Goal: Navigation & Orientation: Find specific page/section

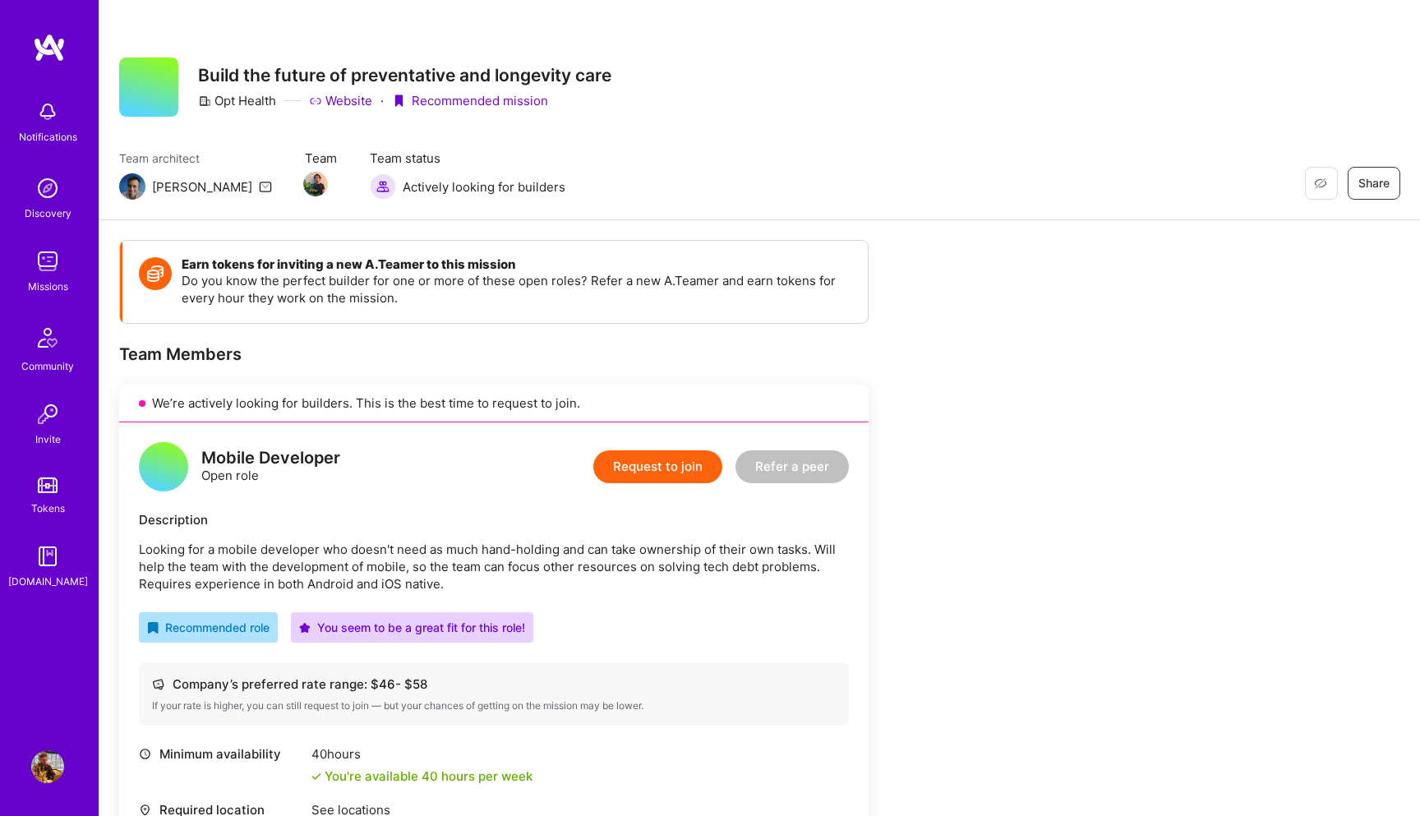
scroll to position [117, 0]
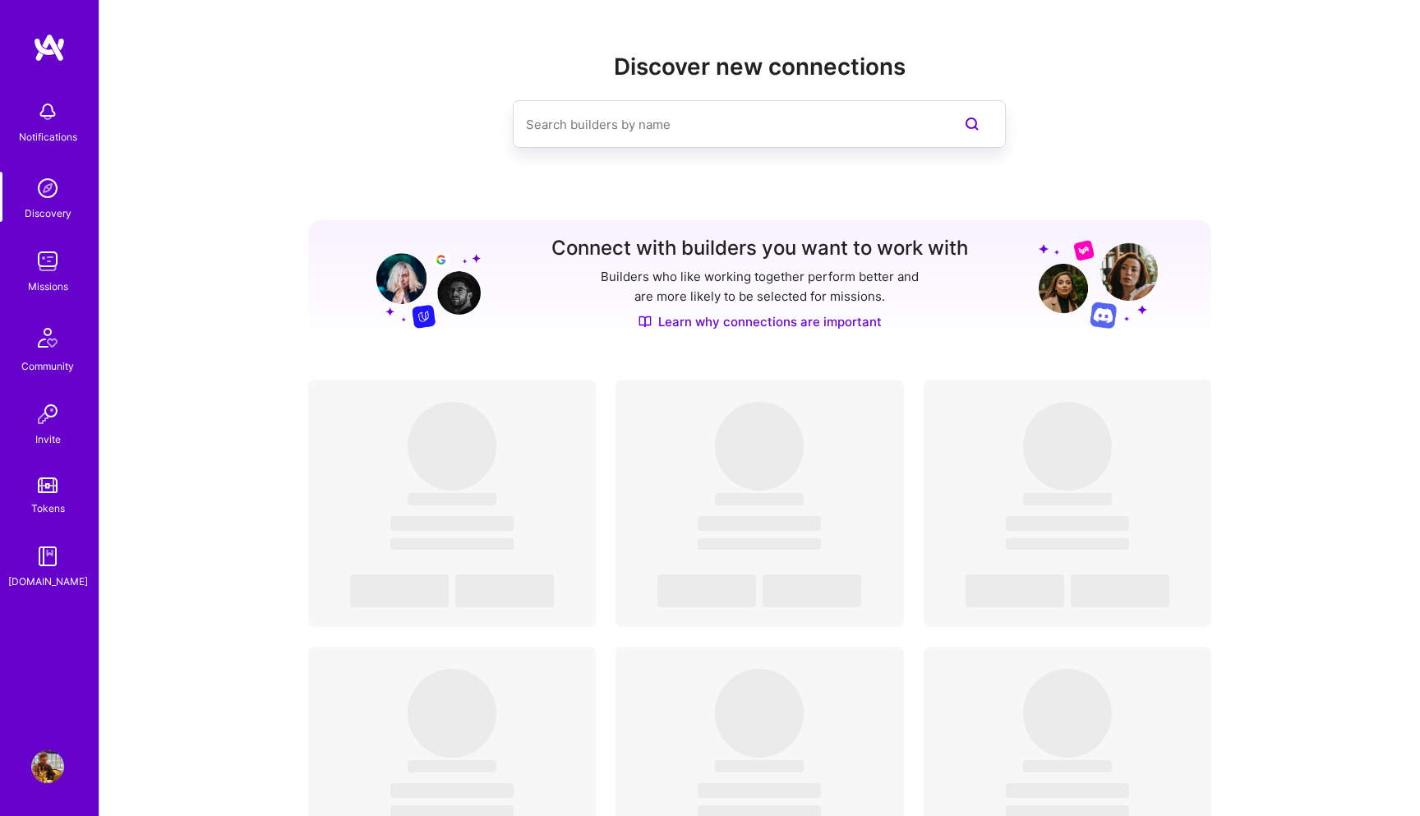
scroll to position [117, 0]
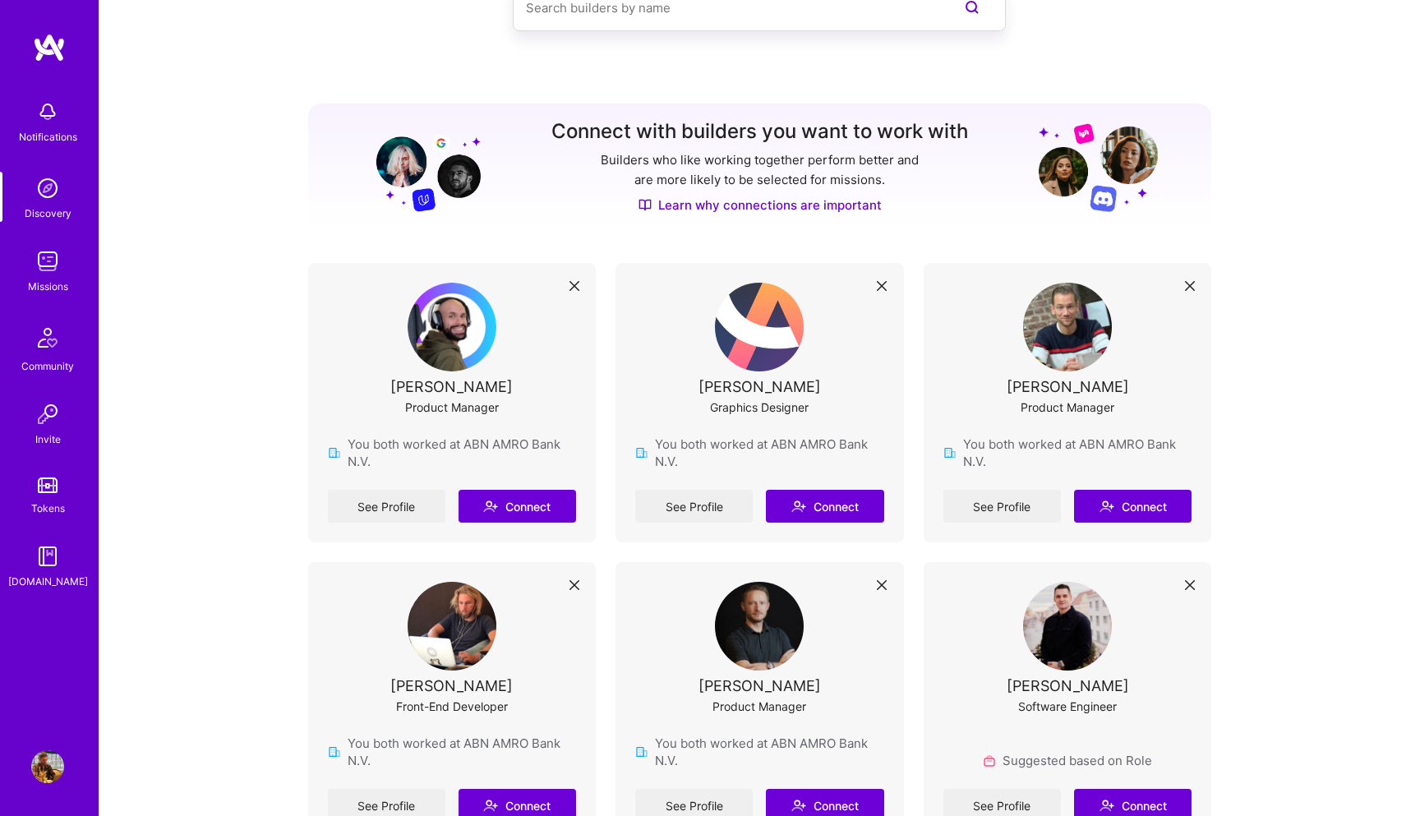
click at [53, 263] on img at bounding box center [47, 261] width 33 height 33
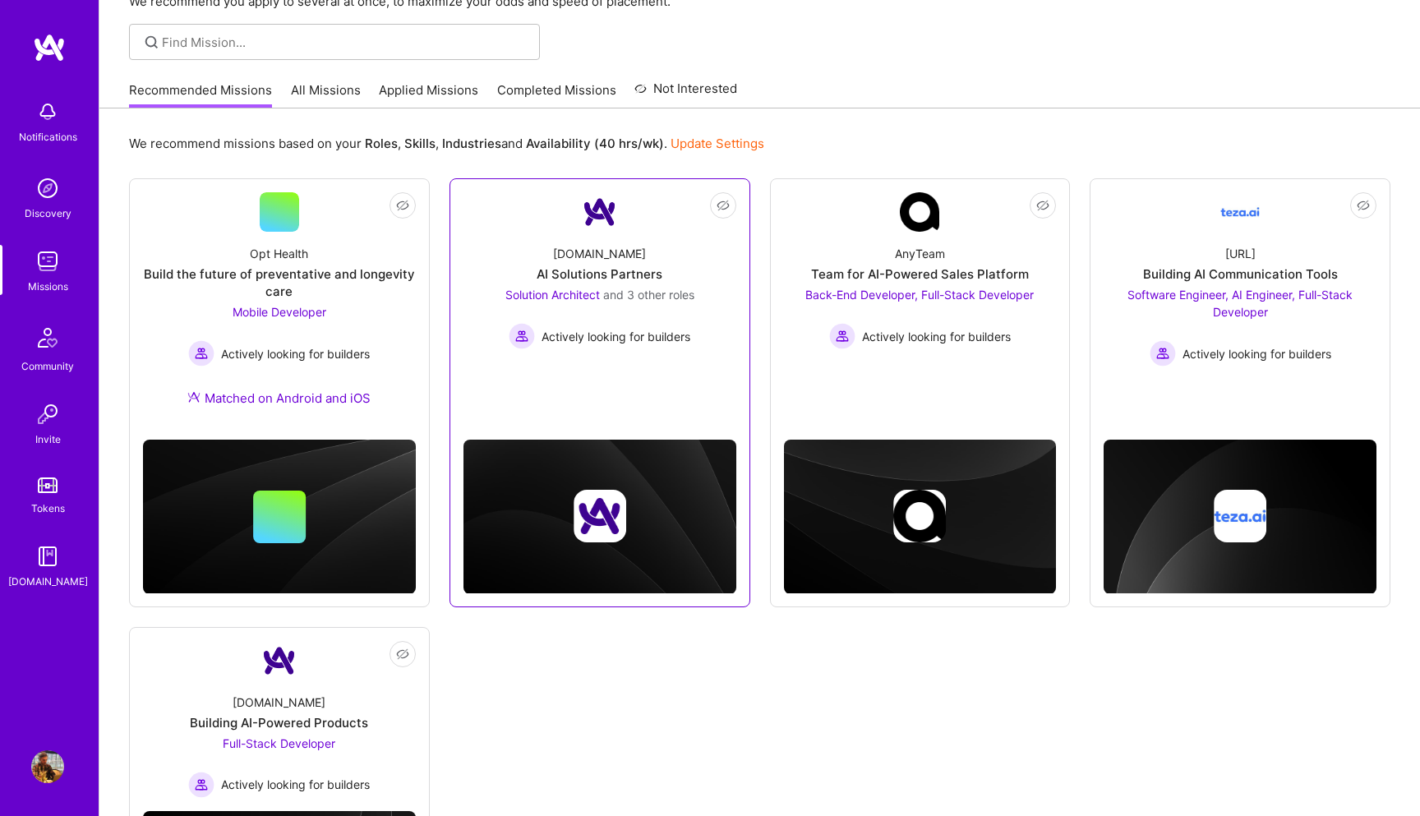
scroll to position [98, 0]
